Goal: Information Seeking & Learning: Compare options

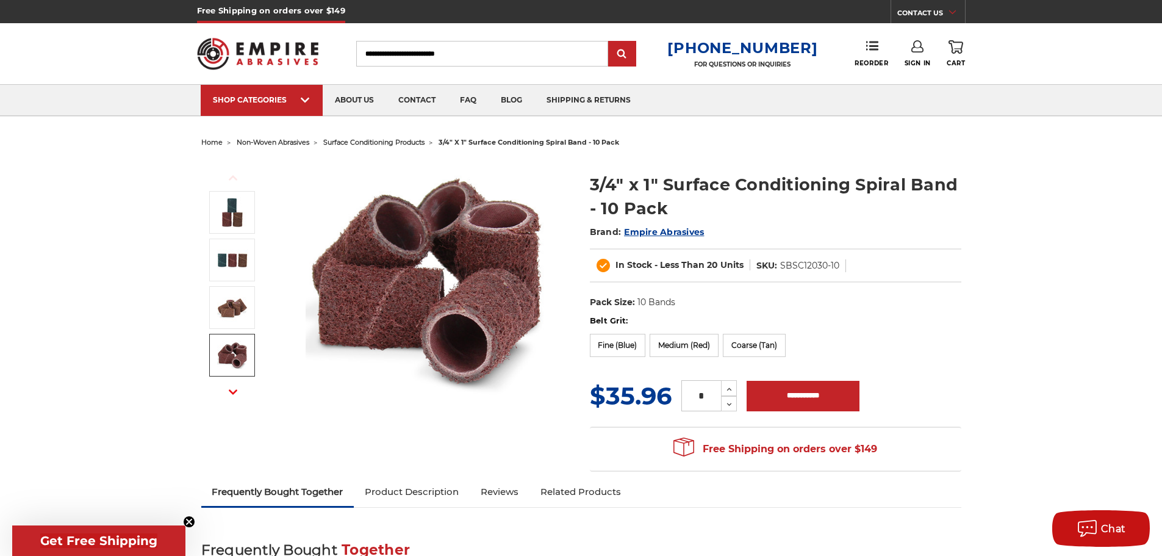
click at [405, 142] on span "surface conditioning products" at bounding box center [373, 142] width 101 height 9
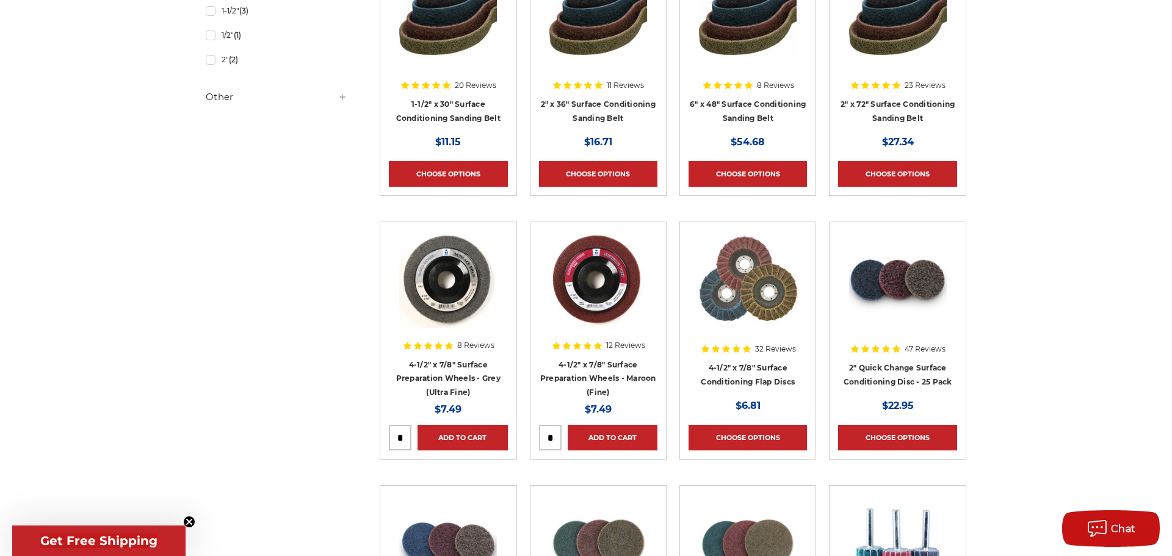
scroll to position [915, 0]
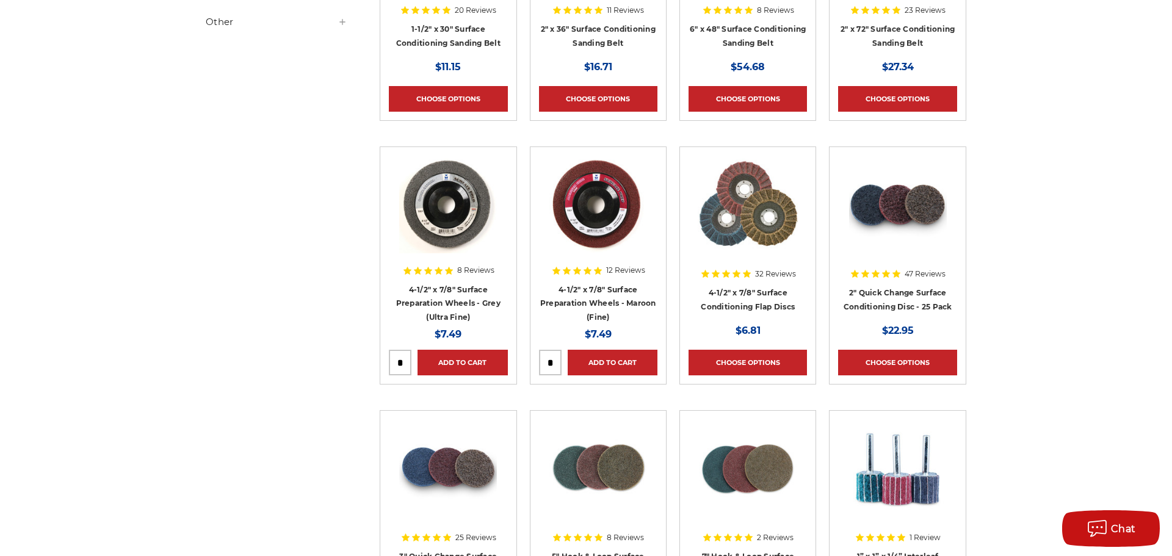
click at [752, 153] on circle "Close dialog" at bounding box center [758, 155] width 12 height 12
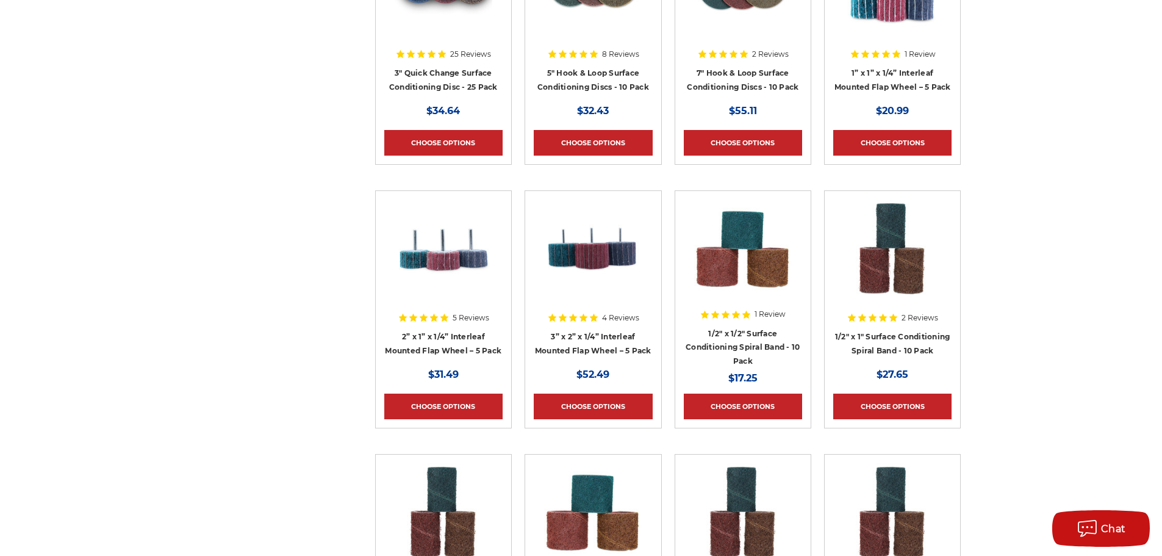
scroll to position [1464, 0]
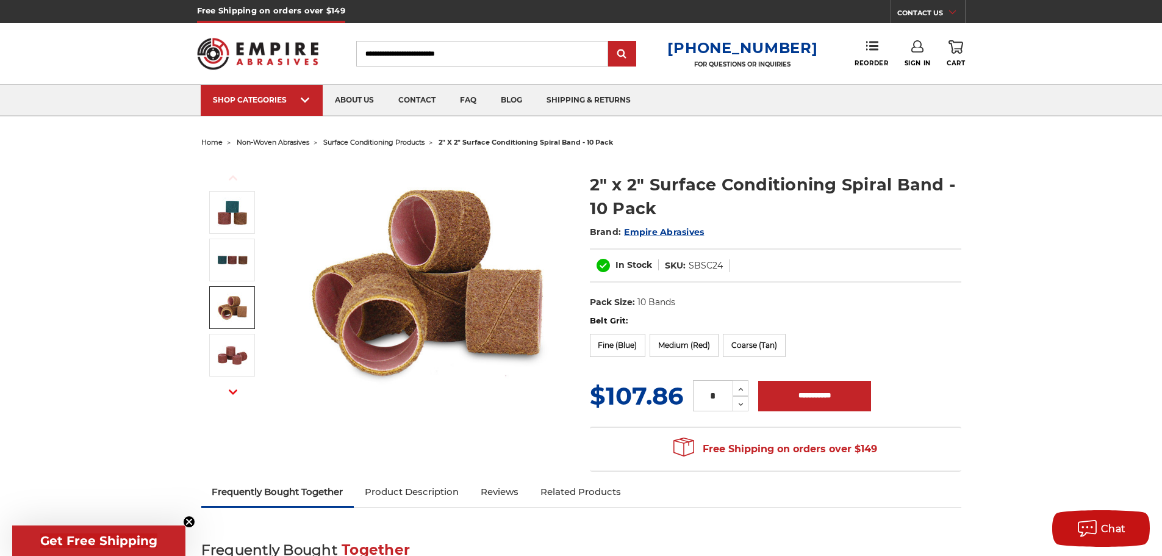
click at [242, 309] on img at bounding box center [232, 307] width 31 height 31
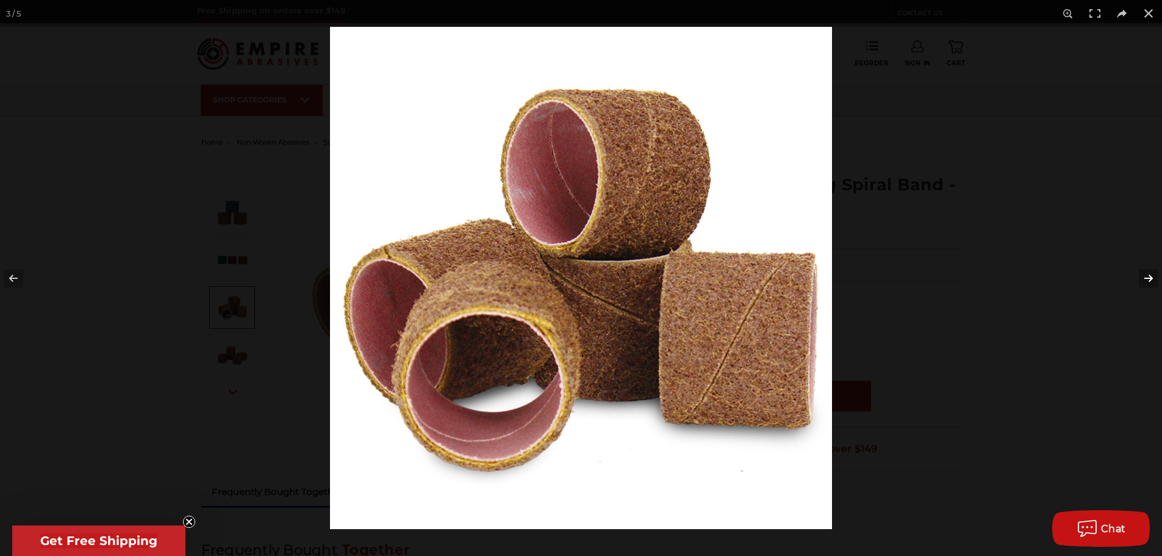
click at [1136, 292] on button at bounding box center [1141, 278] width 43 height 61
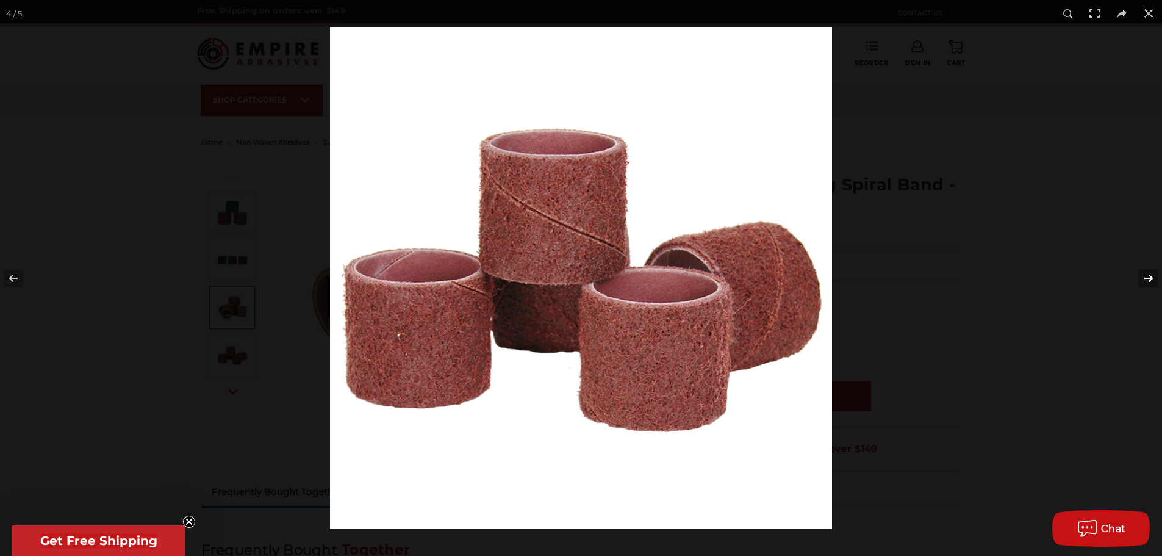
click at [1136, 290] on button at bounding box center [1141, 278] width 43 height 61
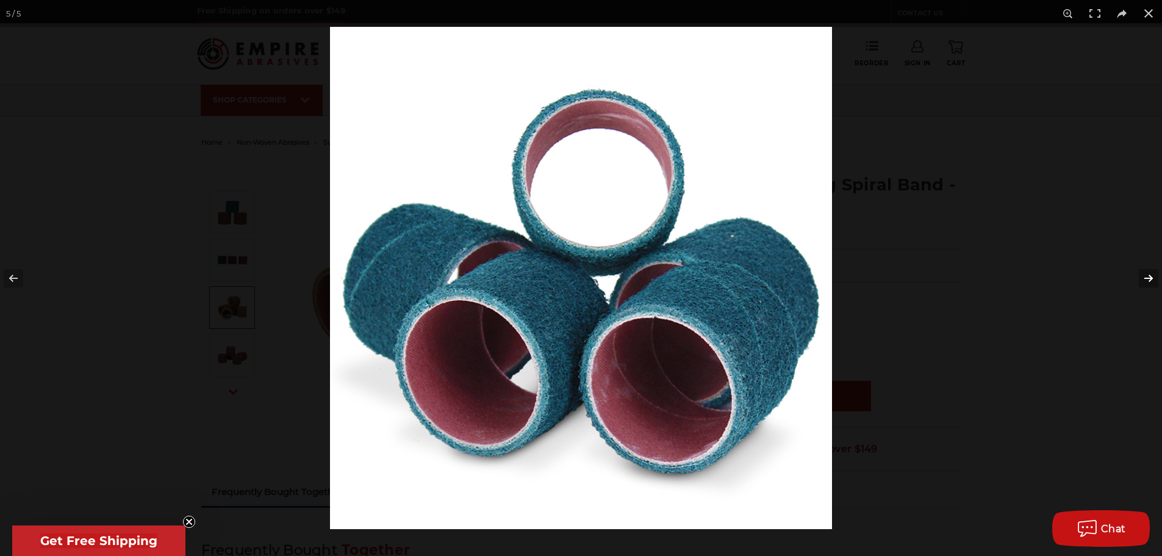
click at [1136, 290] on button at bounding box center [1141, 278] width 43 height 61
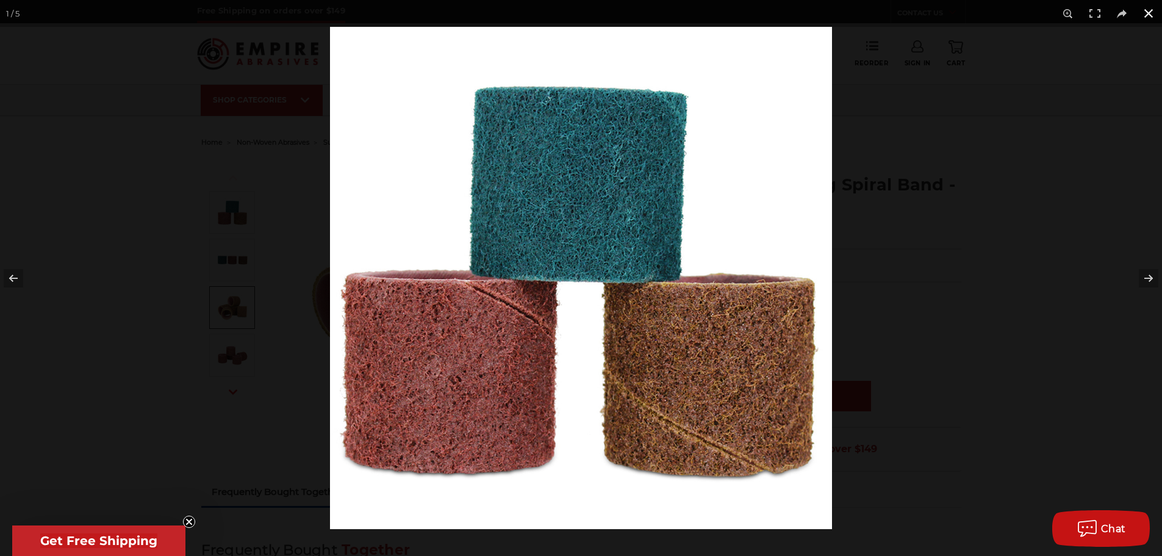
click at [1069, 291] on div at bounding box center [911, 305] width 1162 height 556
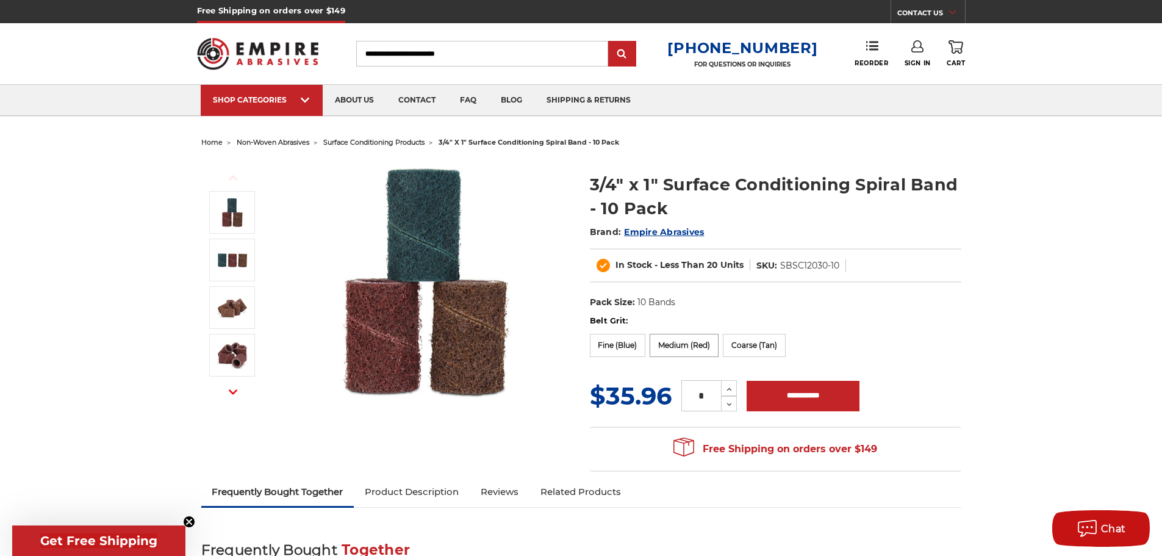
click at [693, 349] on label "Medium (Red)" at bounding box center [684, 345] width 69 height 23
click at [774, 347] on label "Coarse (Tan)" at bounding box center [754, 345] width 63 height 23
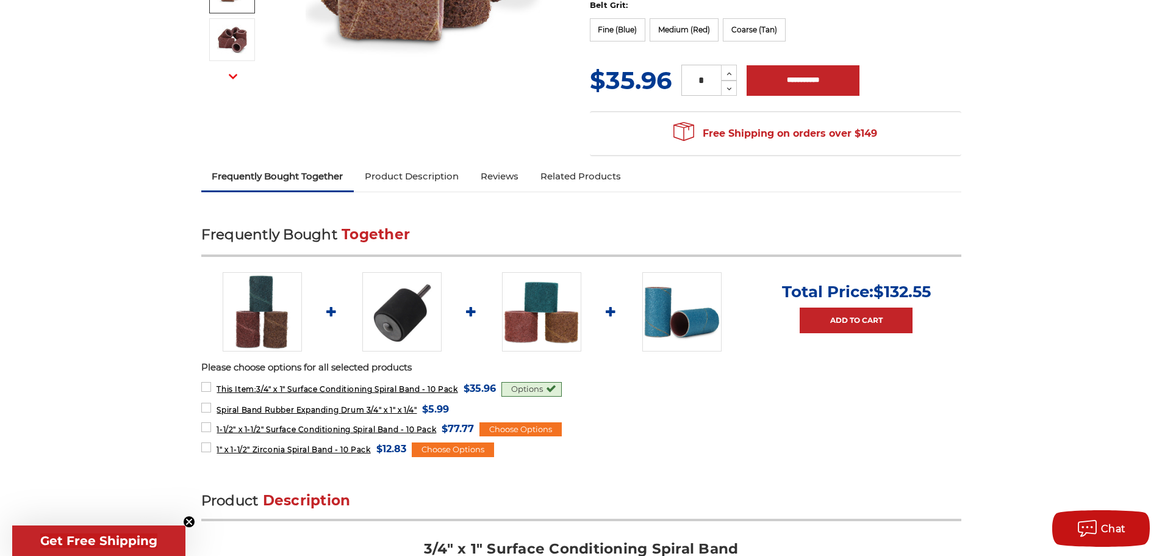
scroll to position [488, 0]
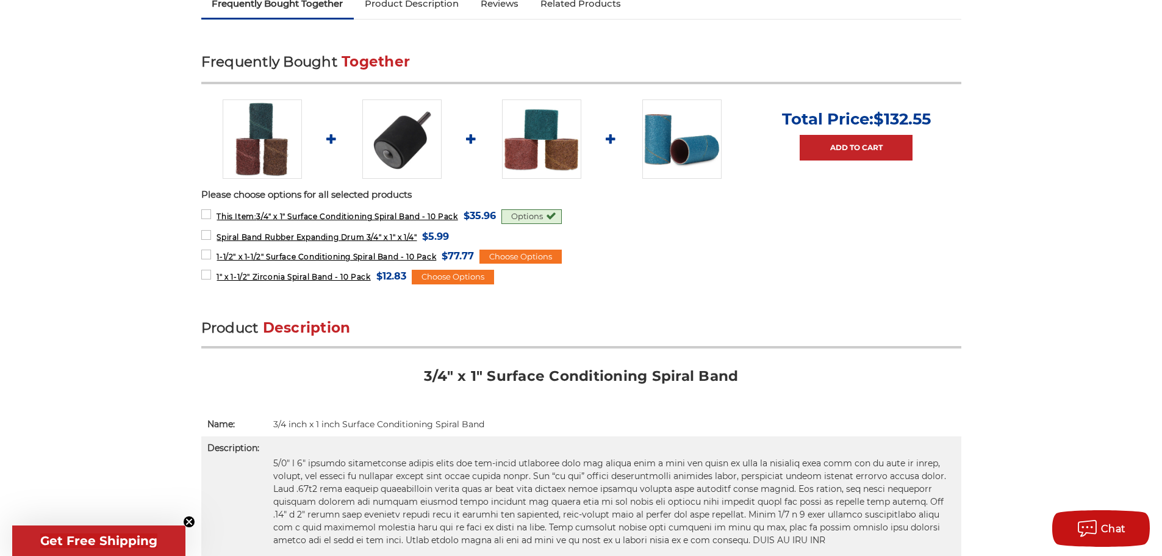
click at [523, 155] on img at bounding box center [541, 138] width 79 height 79
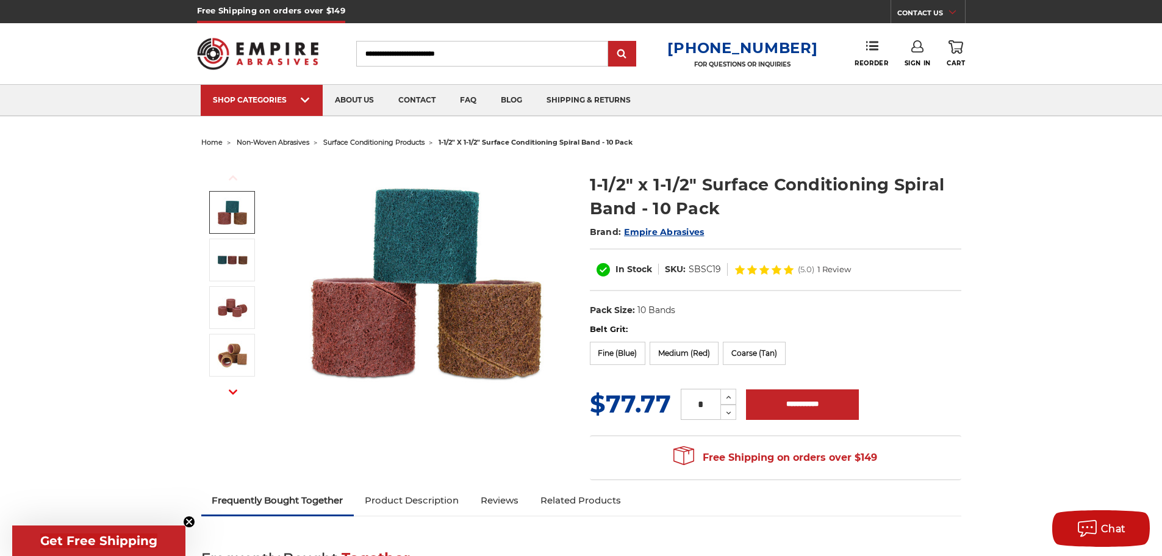
click at [355, 143] on span "surface conditioning products" at bounding box center [373, 142] width 101 height 9
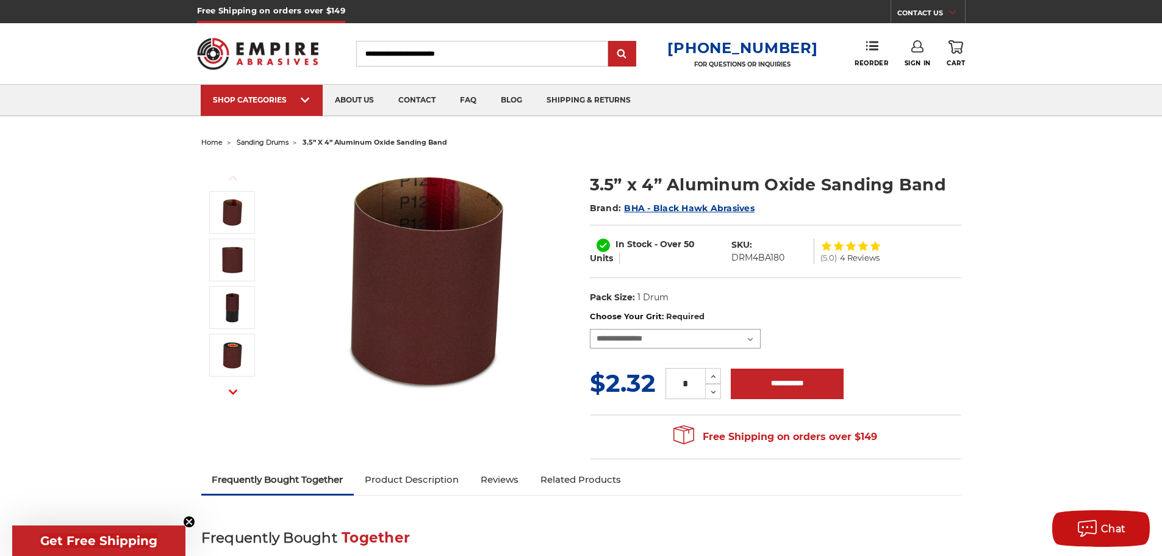
click at [645, 334] on select "**********" at bounding box center [675, 339] width 171 height 20
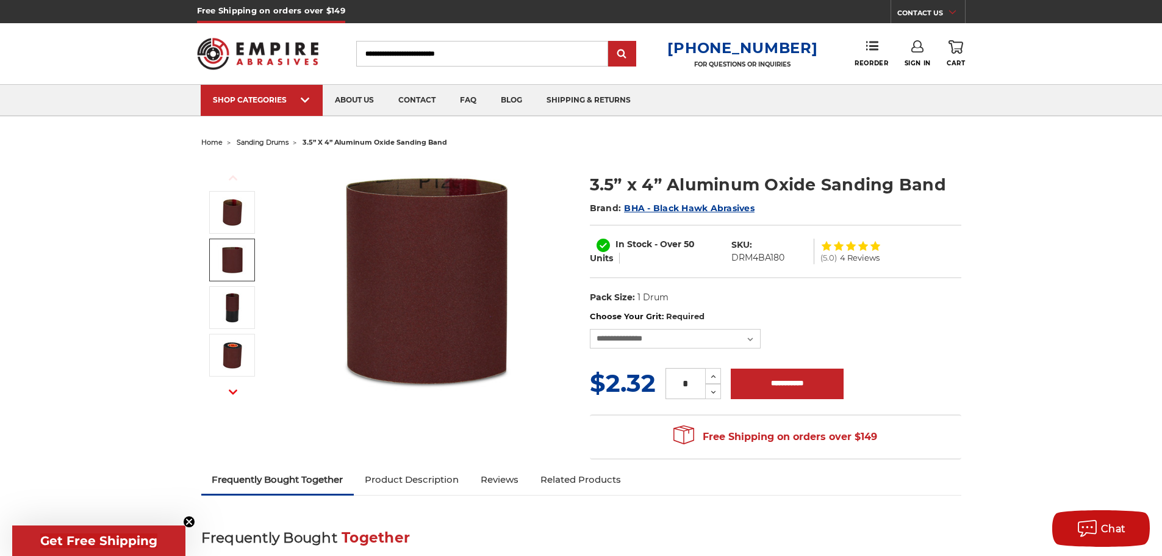
click at [248, 255] on link at bounding box center [232, 260] width 46 height 43
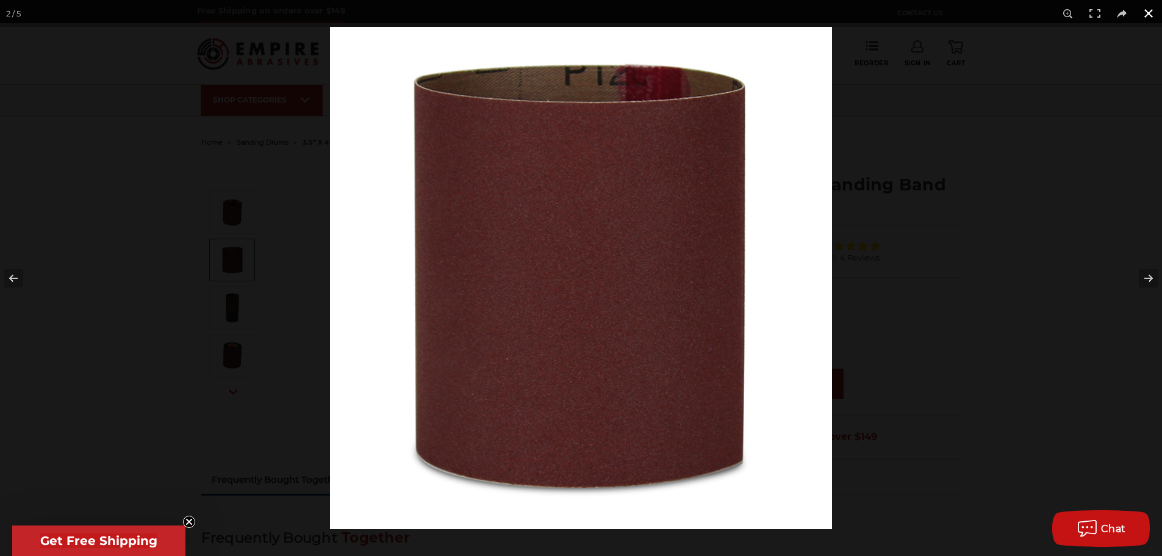
click at [1114, 346] on div at bounding box center [911, 305] width 1162 height 556
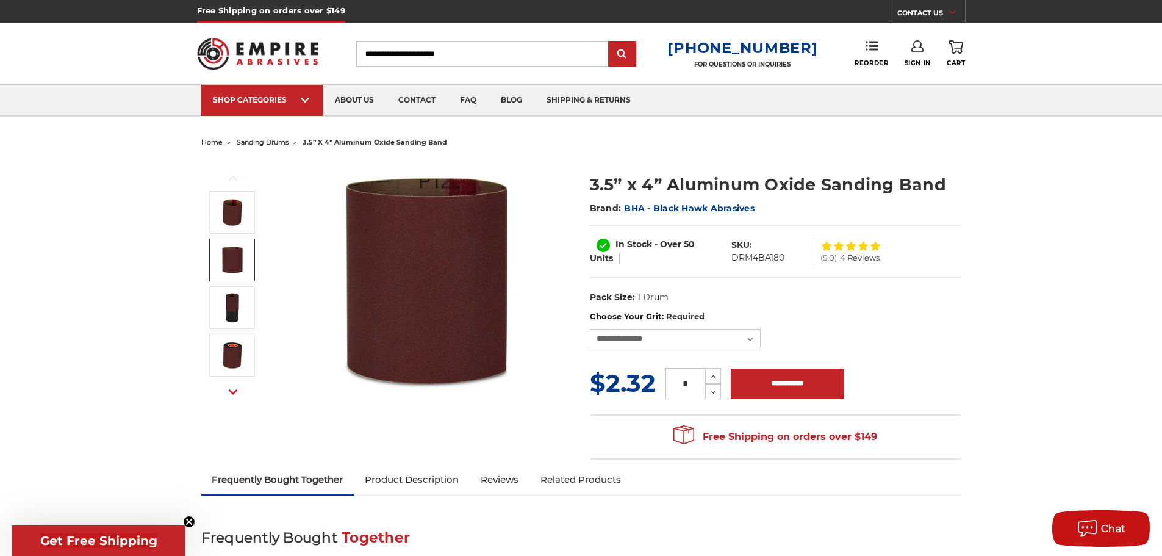
click at [231, 394] on icon "button" at bounding box center [233, 391] width 9 height 9
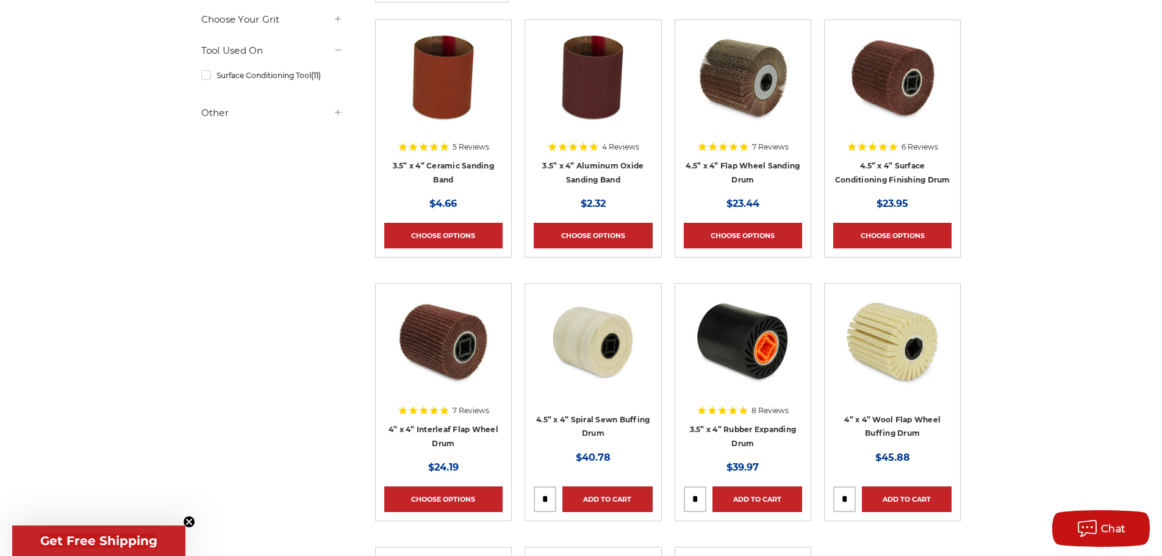
scroll to position [427, 0]
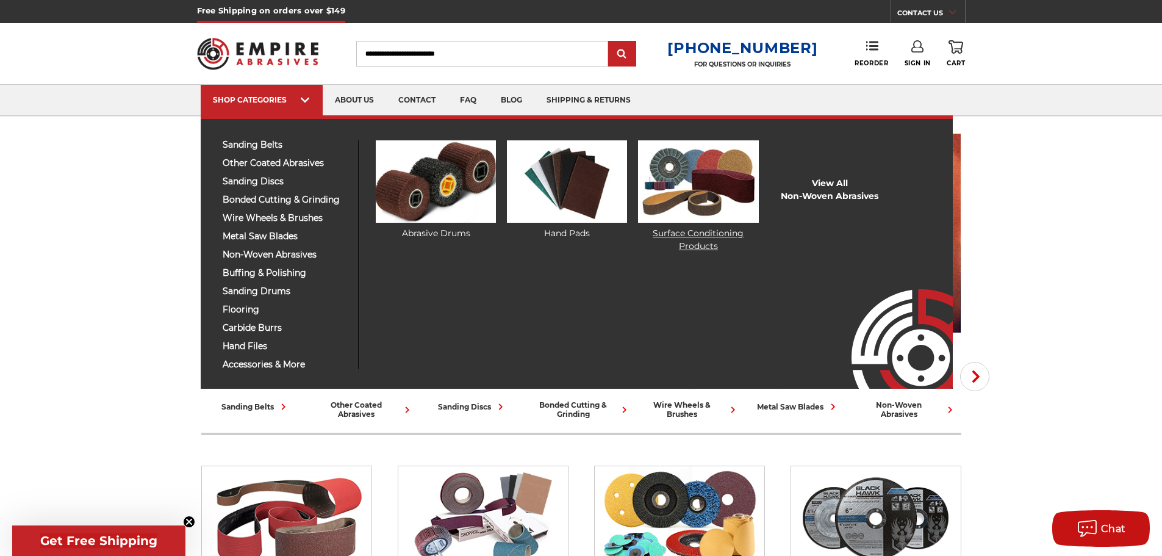
click at [700, 224] on link "Surface Conditioning Products" at bounding box center [698, 196] width 120 height 112
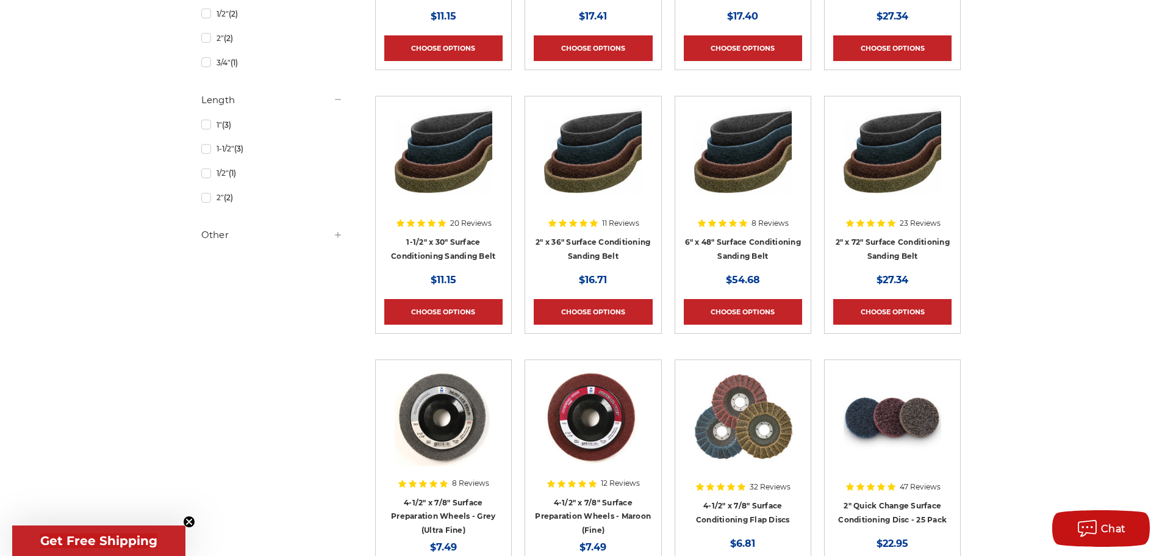
scroll to position [693, 0]
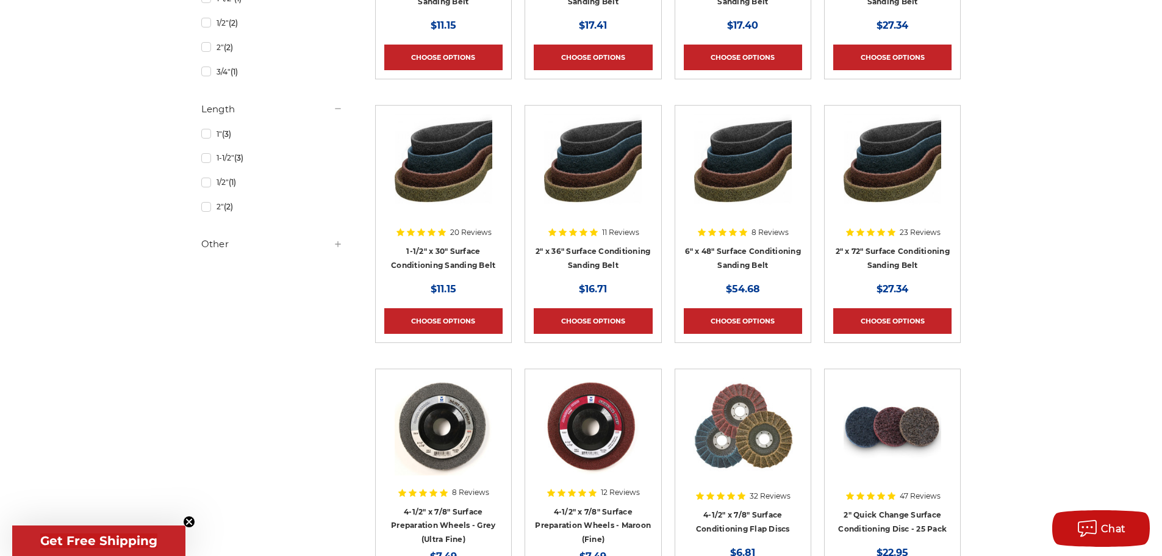
click at [342, 247] on icon at bounding box center [338, 244] width 10 height 10
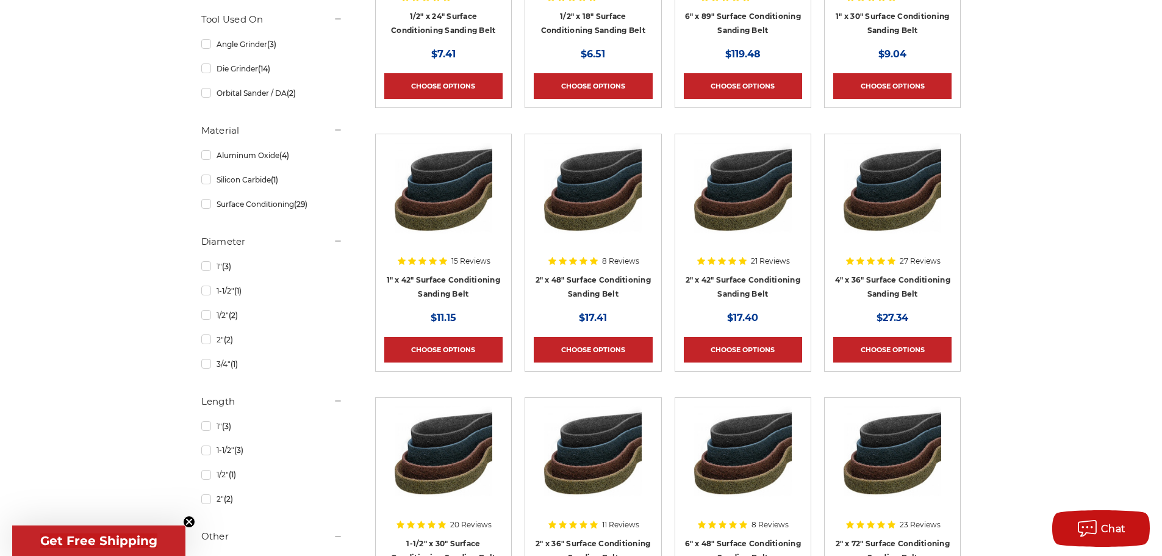
scroll to position [388, 0]
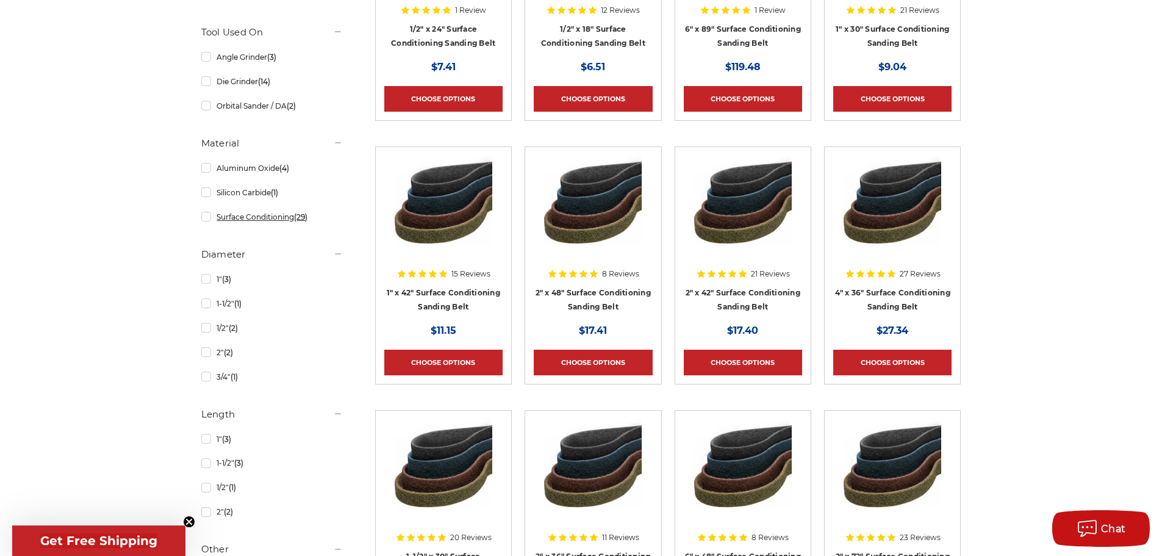
click at [283, 220] on link "Surface Conditioning (29)" at bounding box center [272, 216] width 142 height 21
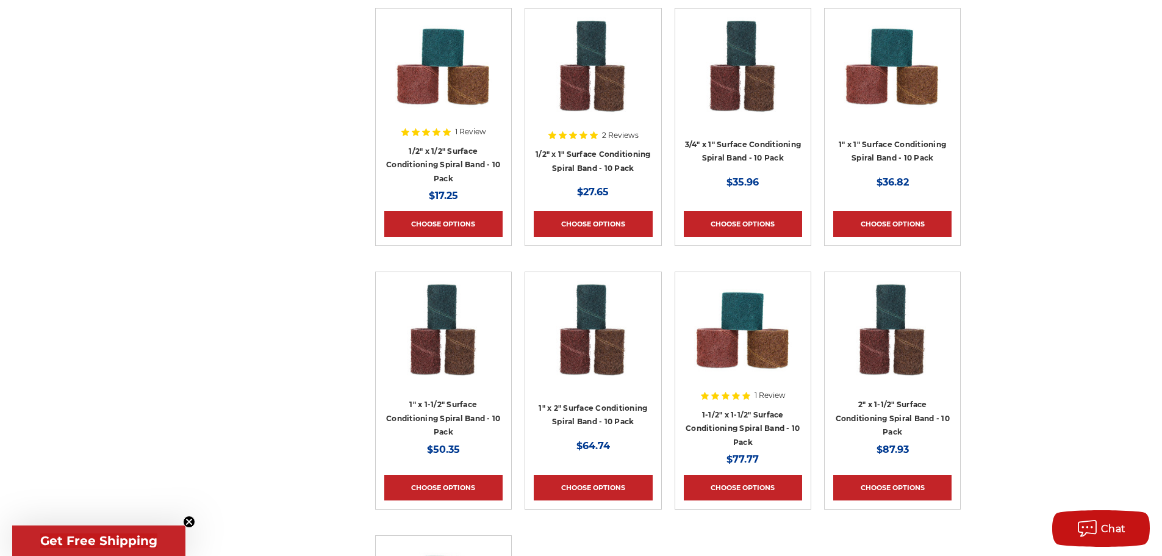
scroll to position [1586, 0]
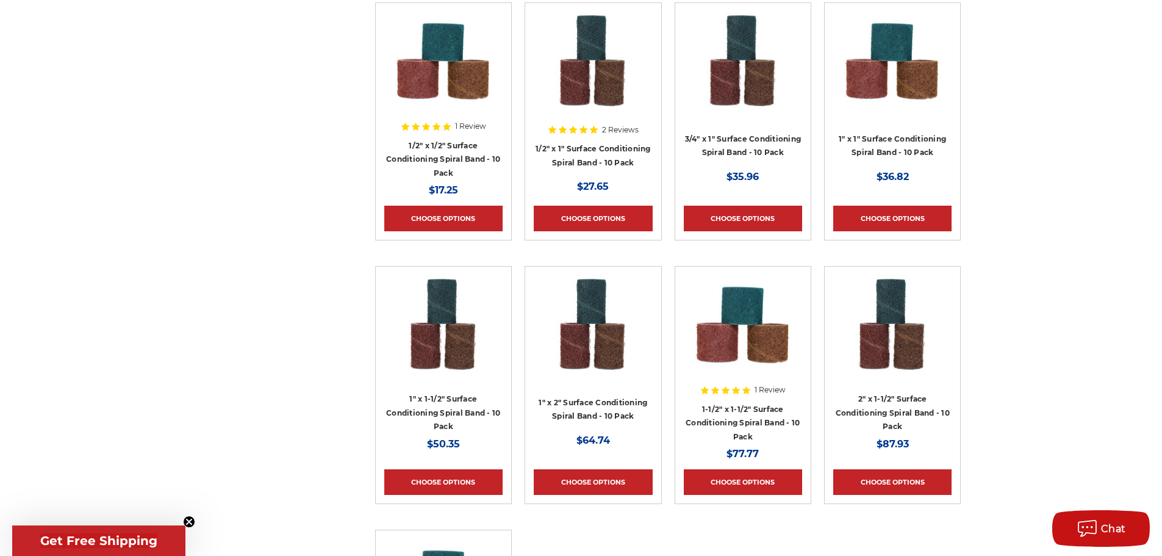
click at [192, 520] on circle "Close teaser" at bounding box center [190, 522] width 12 height 12
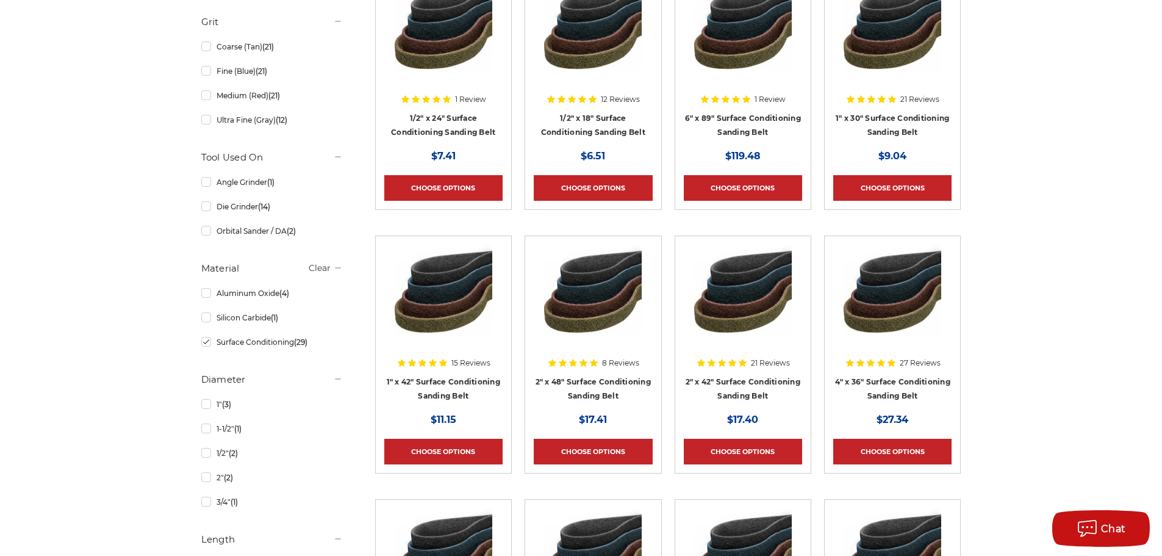
scroll to position [0, 0]
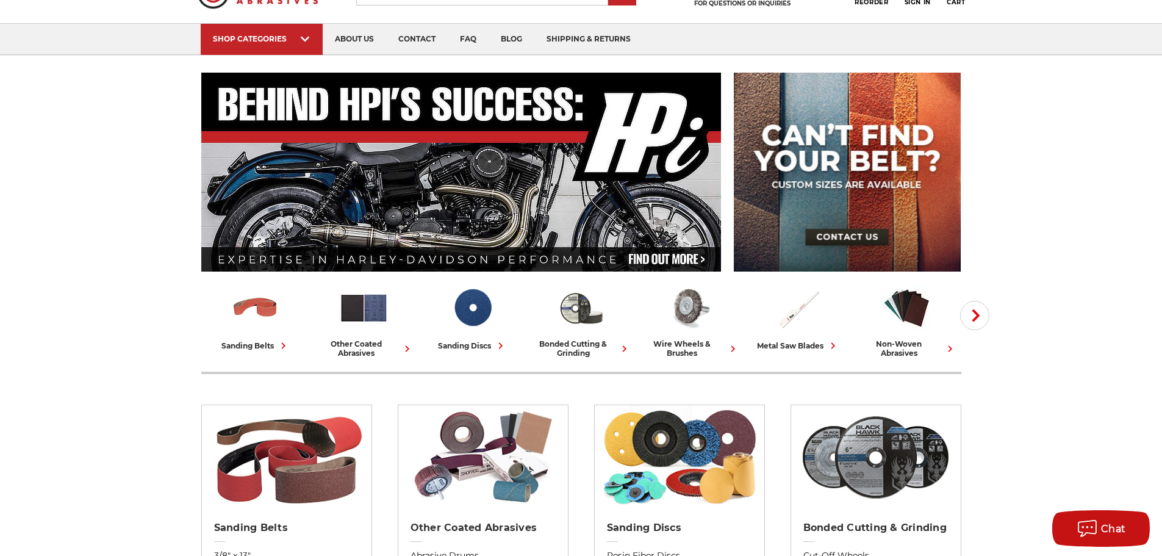
scroll to position [122, 0]
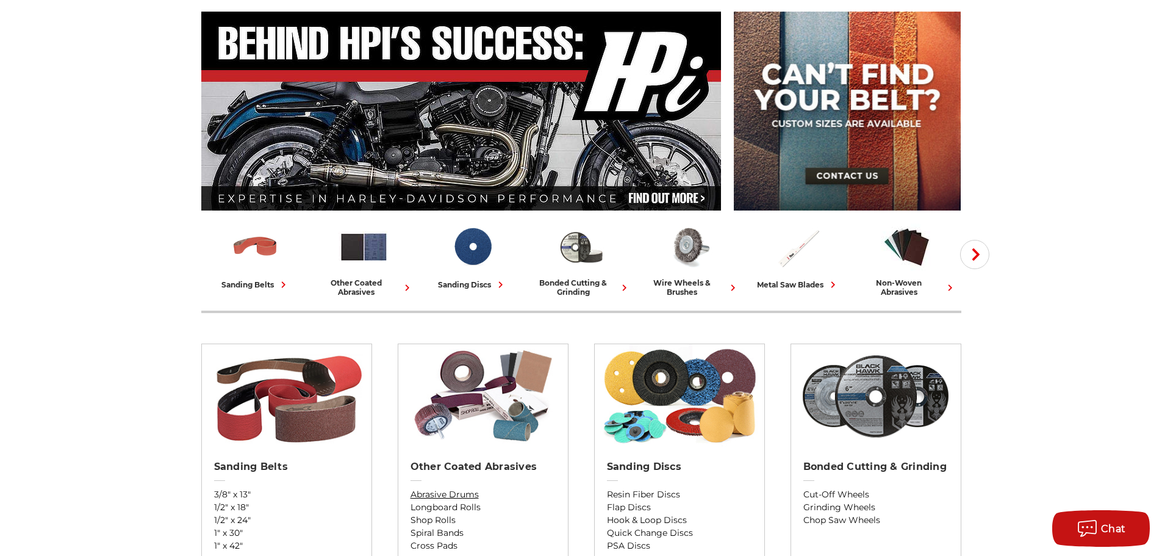
click at [431, 496] on link "Abrasive Drums" at bounding box center [483, 494] width 145 height 13
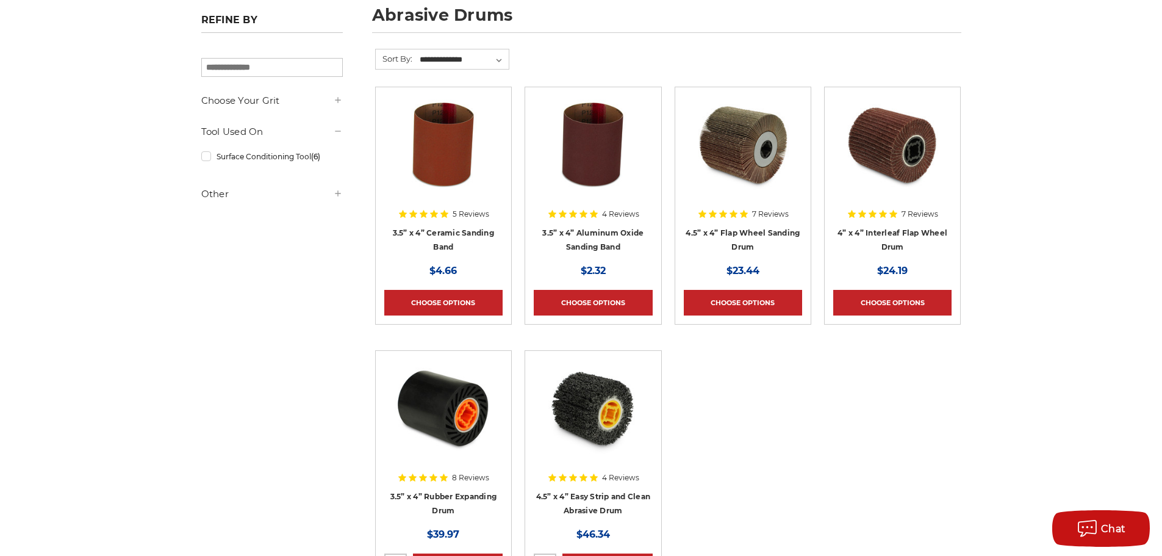
scroll to position [183, 0]
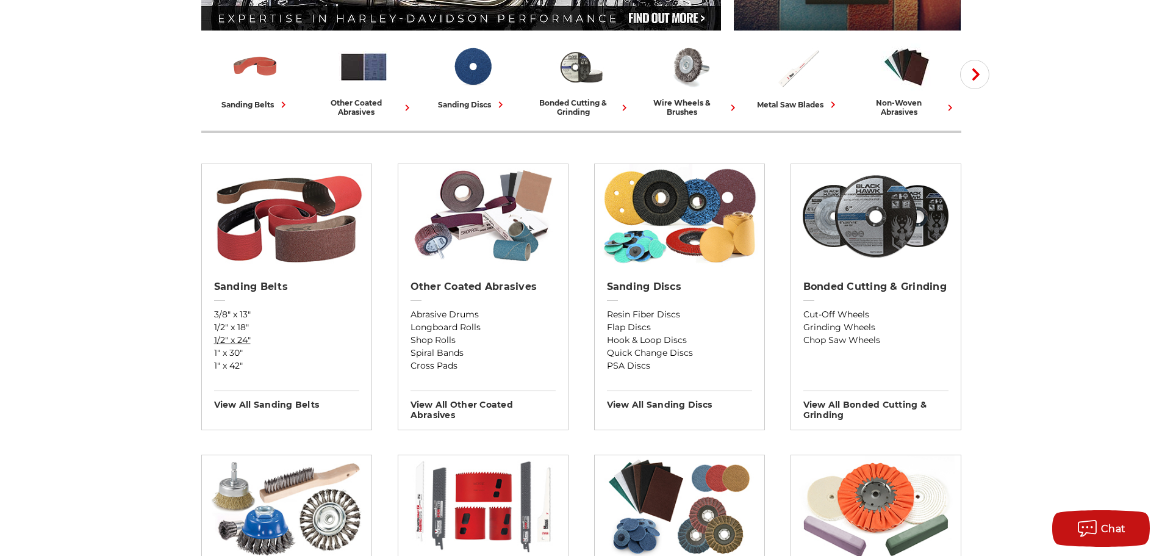
scroll to position [305, 0]
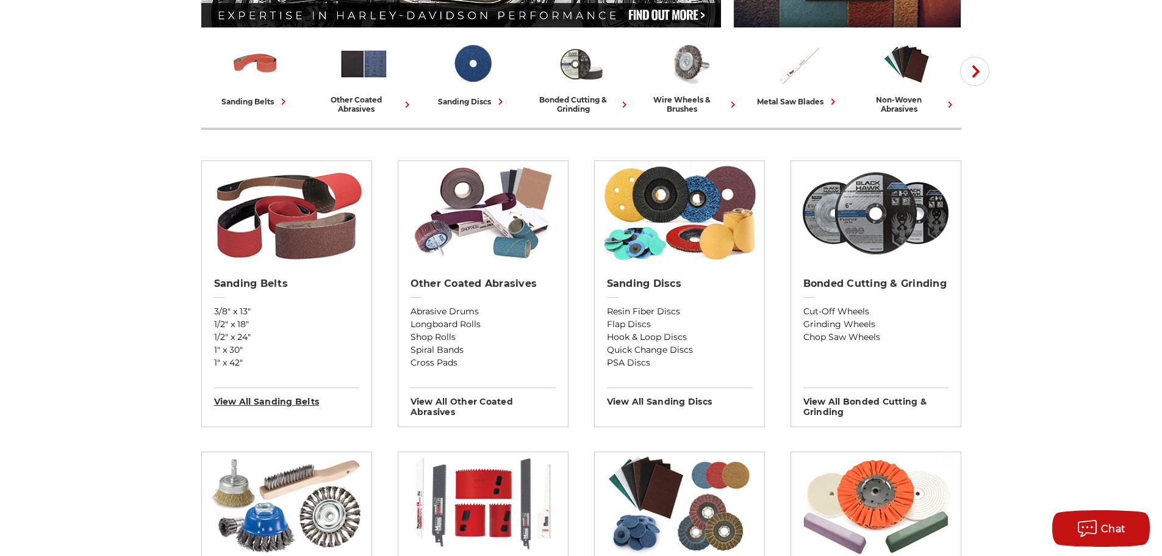
click at [276, 398] on h3 "View All sanding belts" at bounding box center [286, 397] width 145 height 20
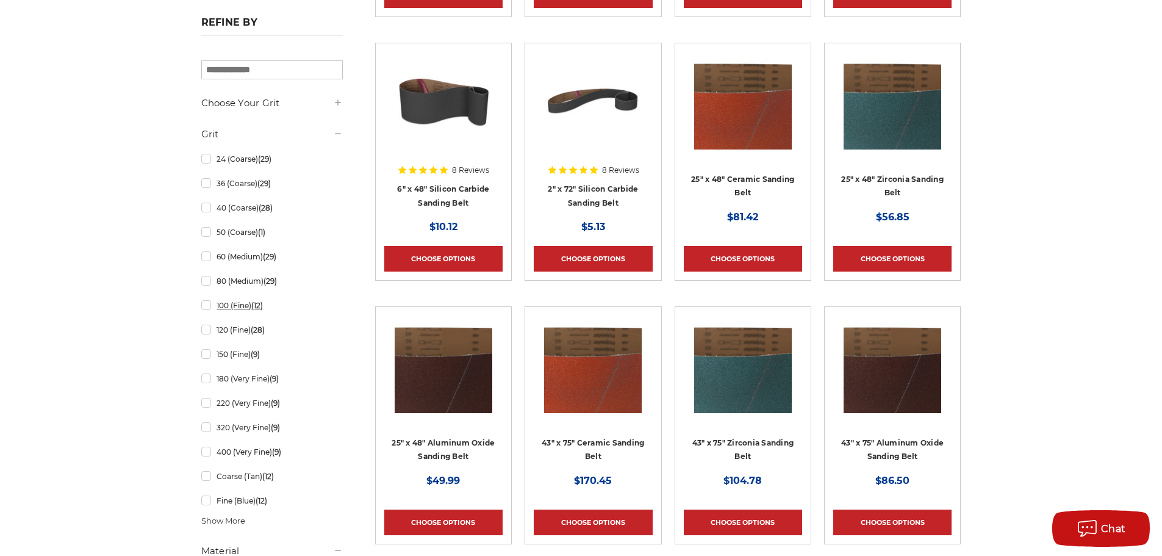
scroll to position [976, 0]
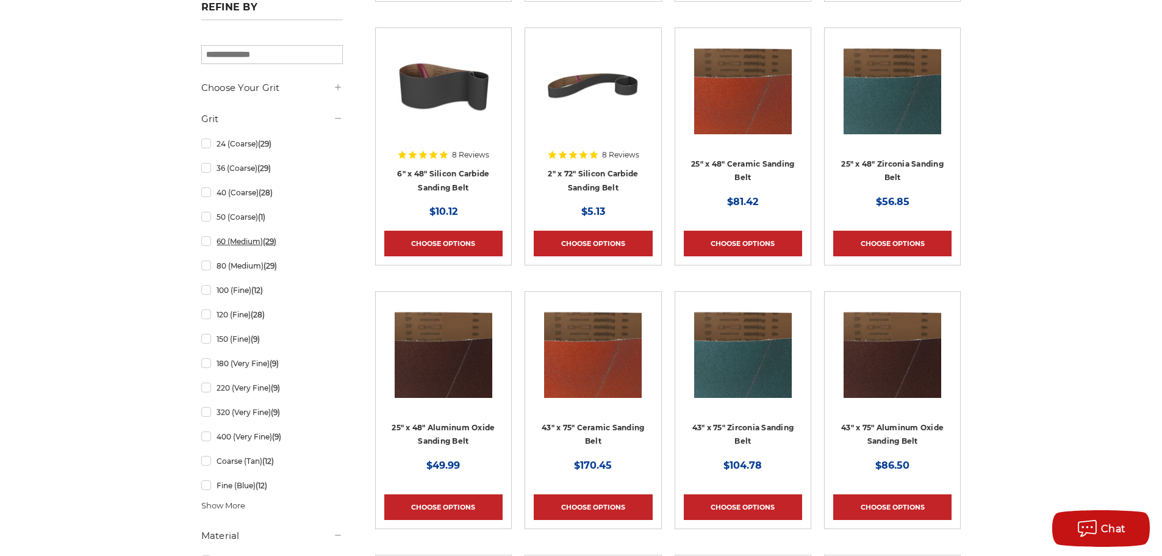
click at [208, 246] on link "60 (Medium) (29)" at bounding box center [272, 241] width 142 height 21
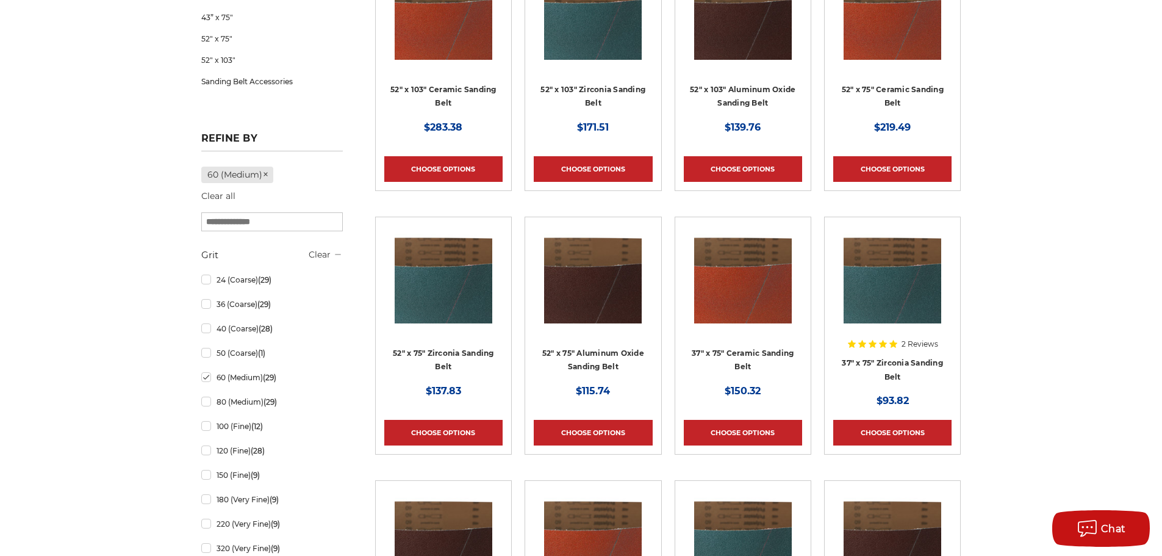
scroll to position [915, 0]
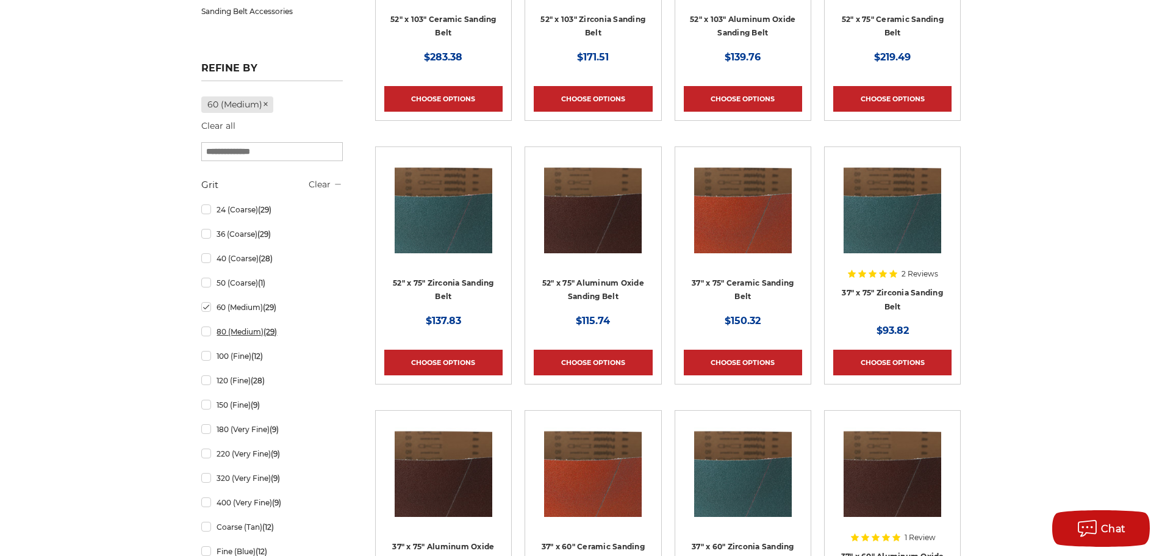
click at [206, 336] on link "80 (Medium) (29)" at bounding box center [272, 331] width 142 height 21
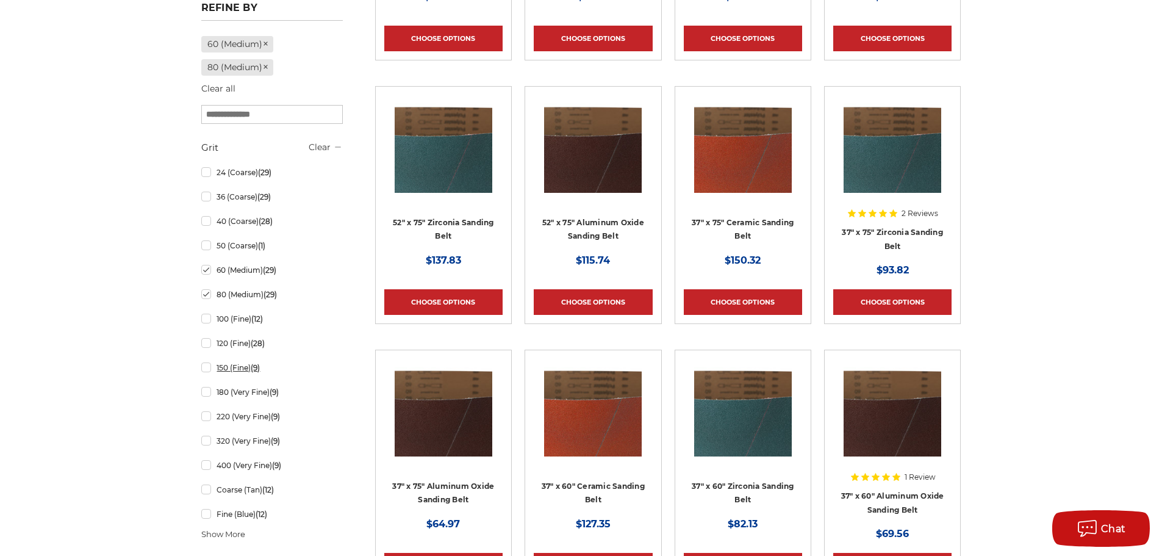
scroll to position [976, 0]
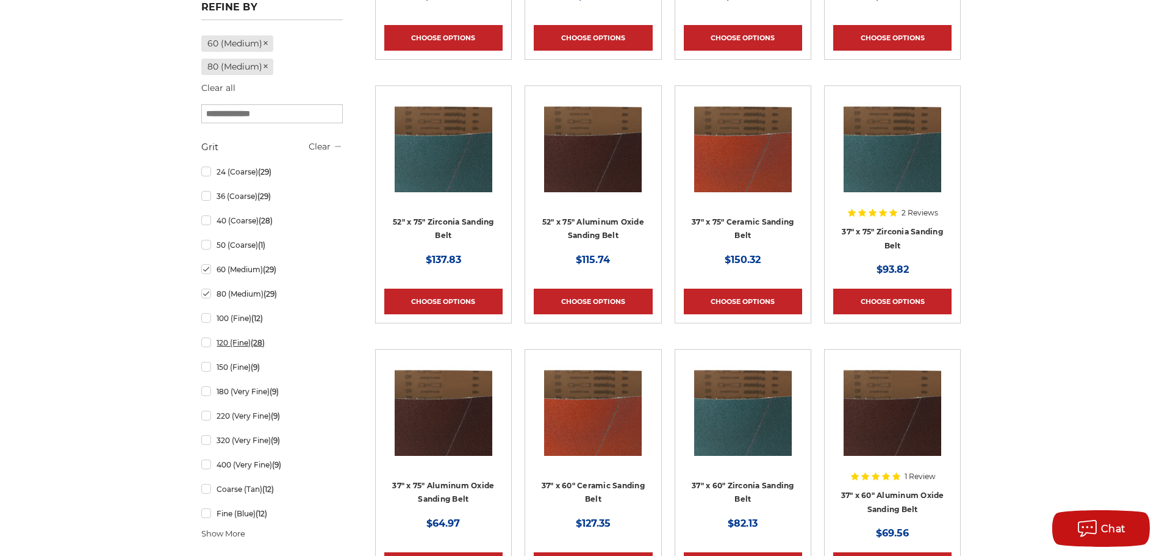
click at [205, 347] on link "120 (Fine) (28)" at bounding box center [272, 342] width 142 height 21
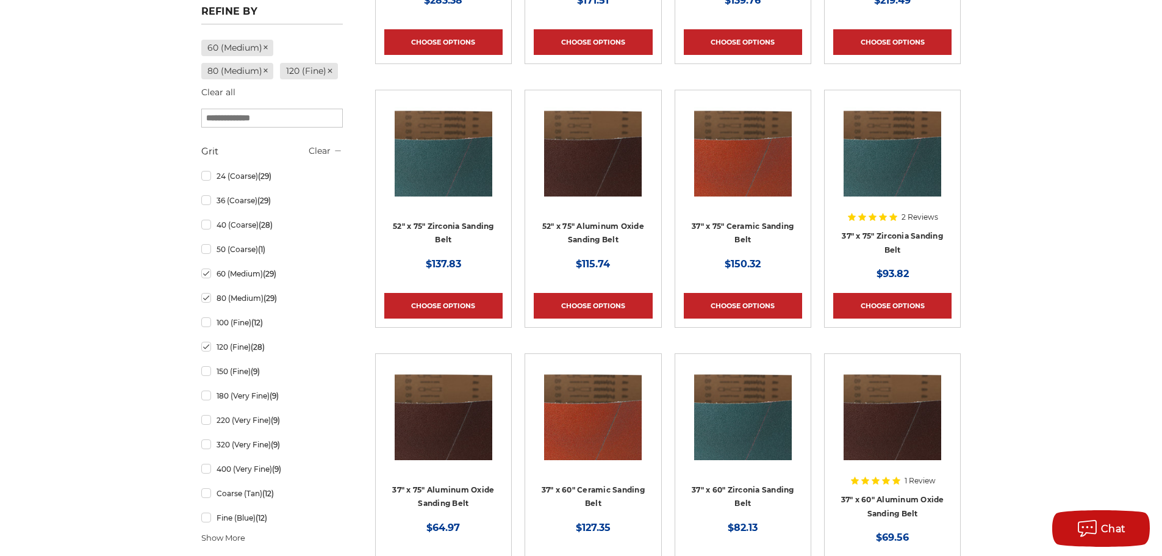
scroll to position [976, 0]
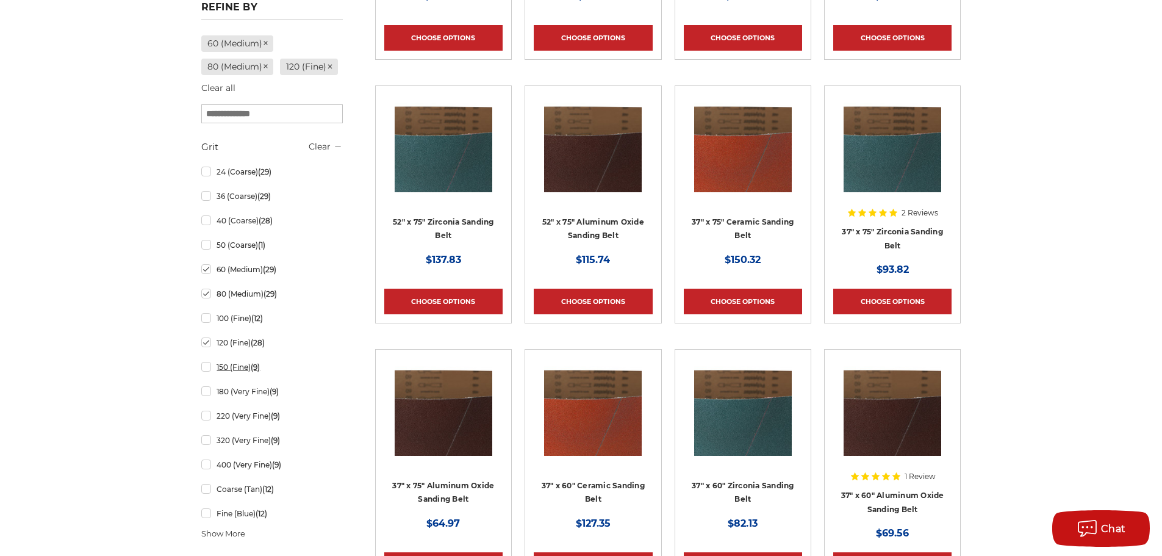
click at [204, 378] on link "150 (Fine) (9)" at bounding box center [272, 366] width 142 height 21
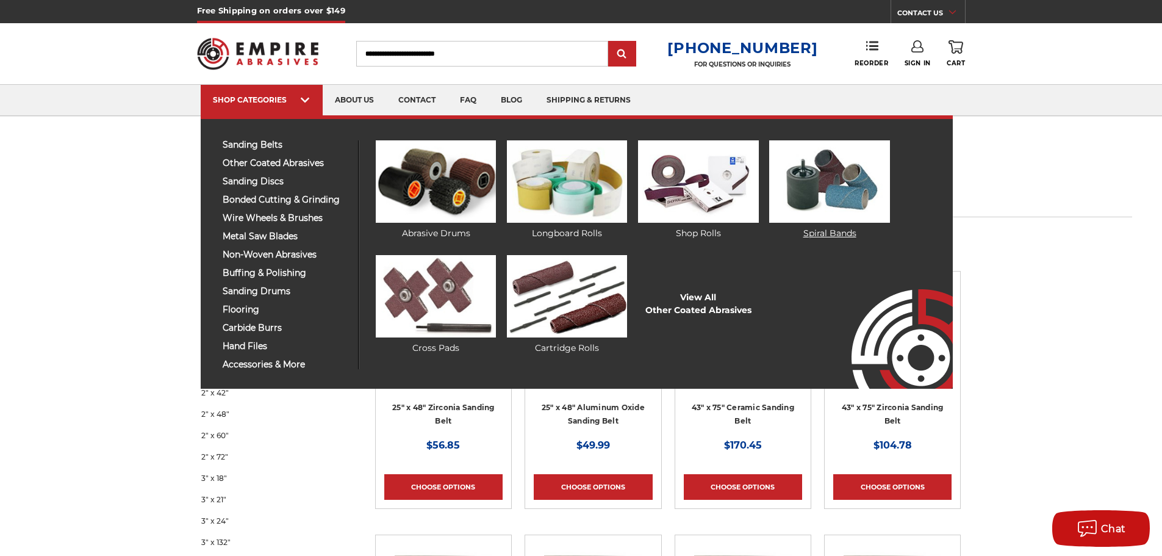
click at [820, 189] on img at bounding box center [829, 181] width 120 height 82
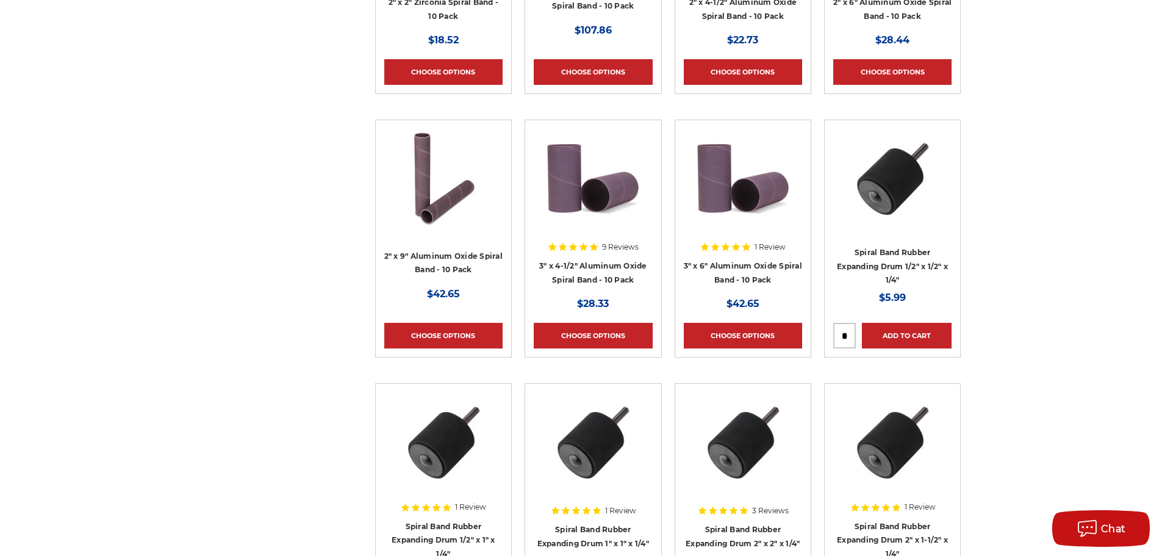
scroll to position [2624, 0]
